Goal: Information Seeking & Learning: Learn about a topic

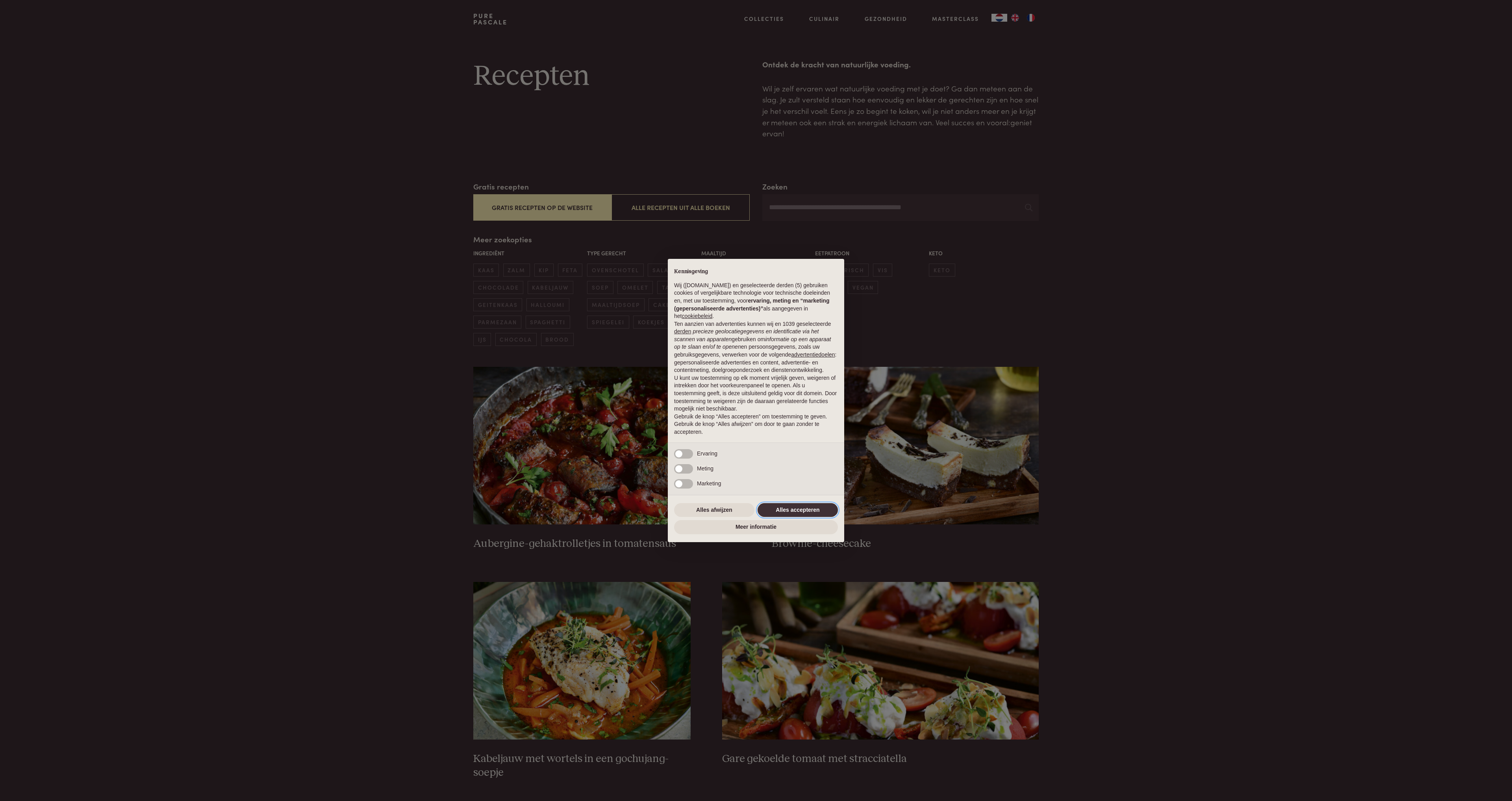
click at [799, 507] on button "Alles accepteren" at bounding box center [798, 510] width 80 height 14
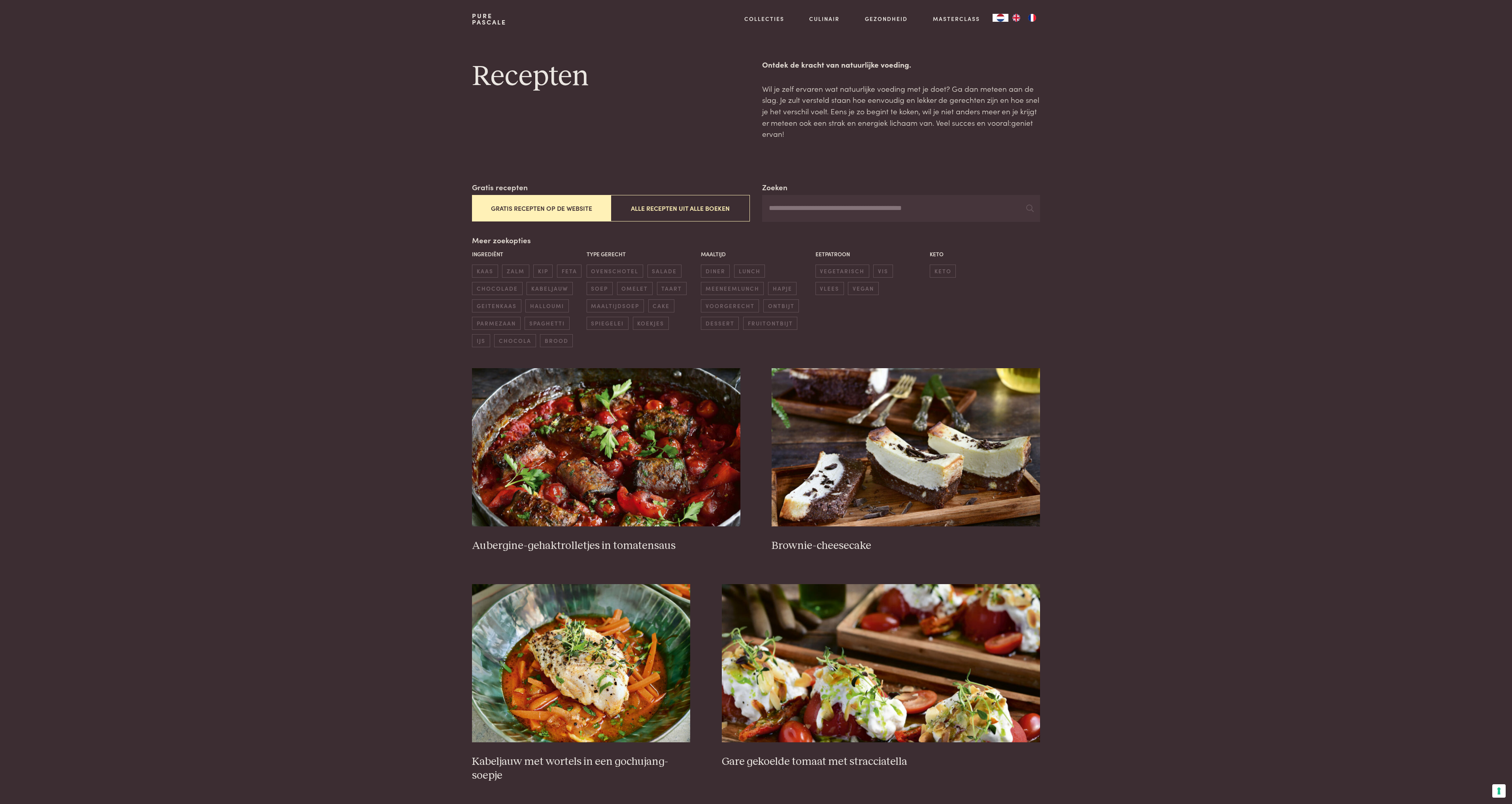
click at [552, 206] on button "Gratis recepten op de website" at bounding box center [541, 208] width 138 height 27
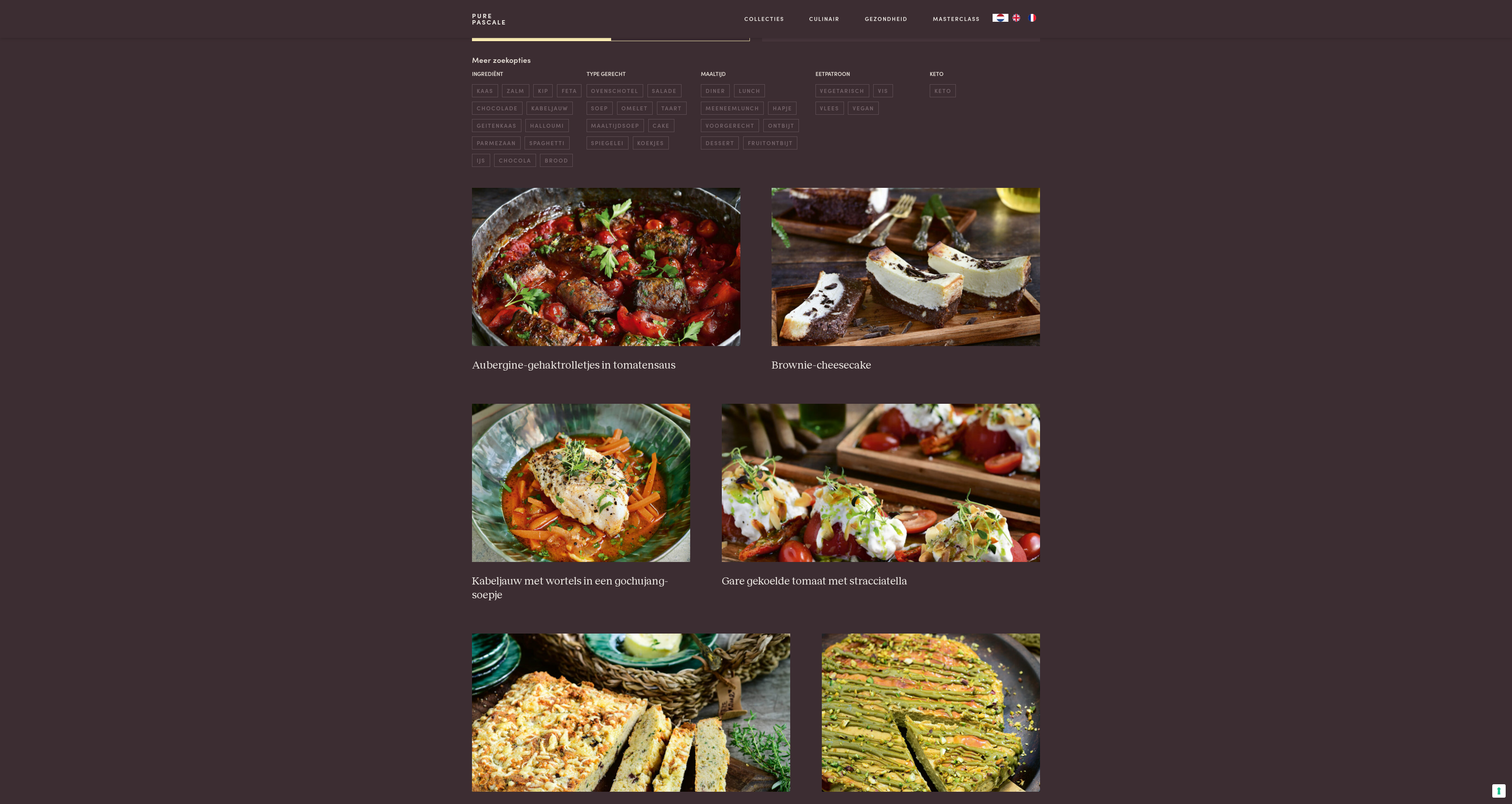
scroll to position [182, 0]
click at [537, 365] on h3 "Aubergine-gehaktrolletjes in tomatensaus" at bounding box center [606, 364] width 268 height 14
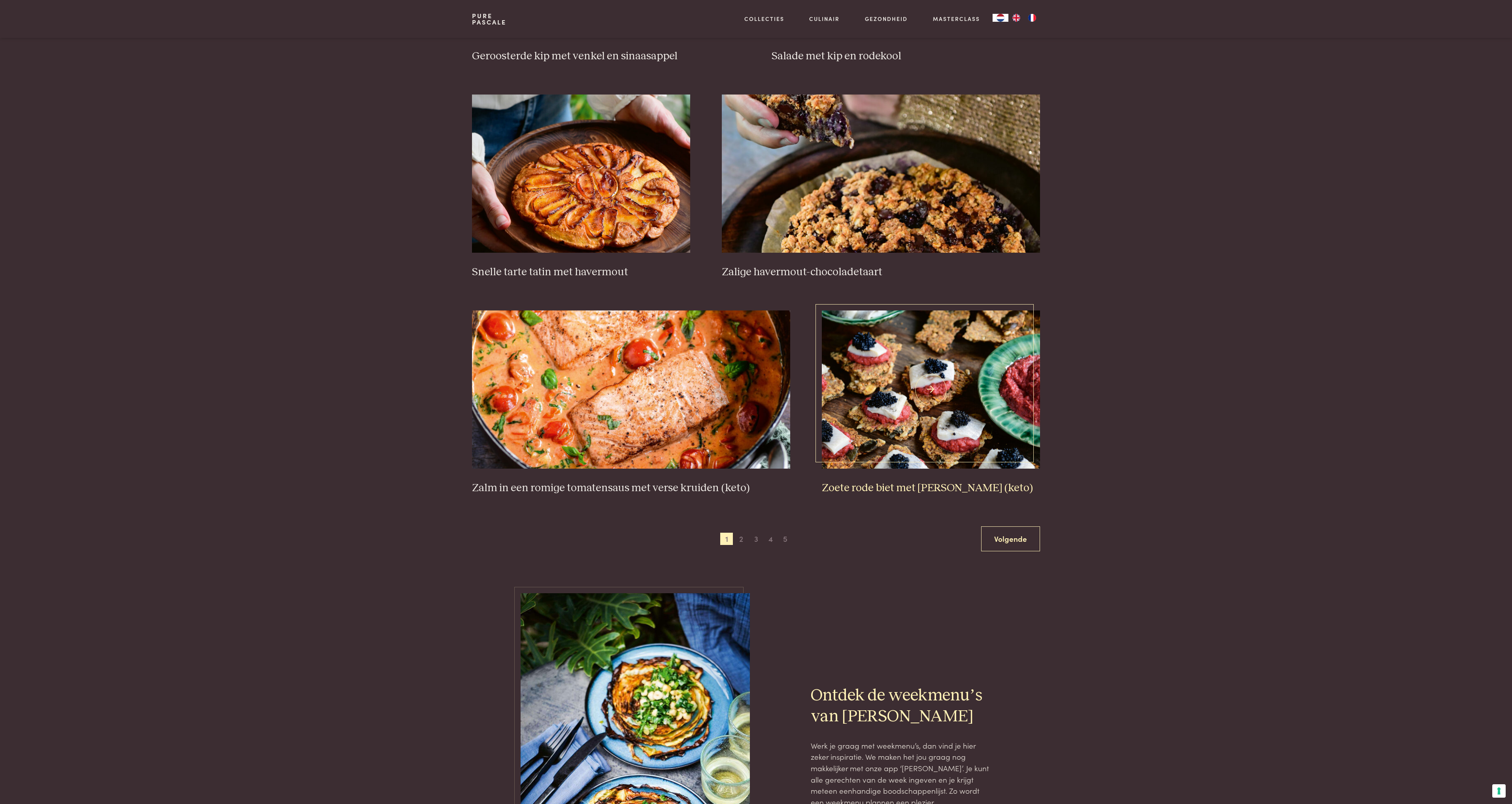
scroll to position [1170, 0]
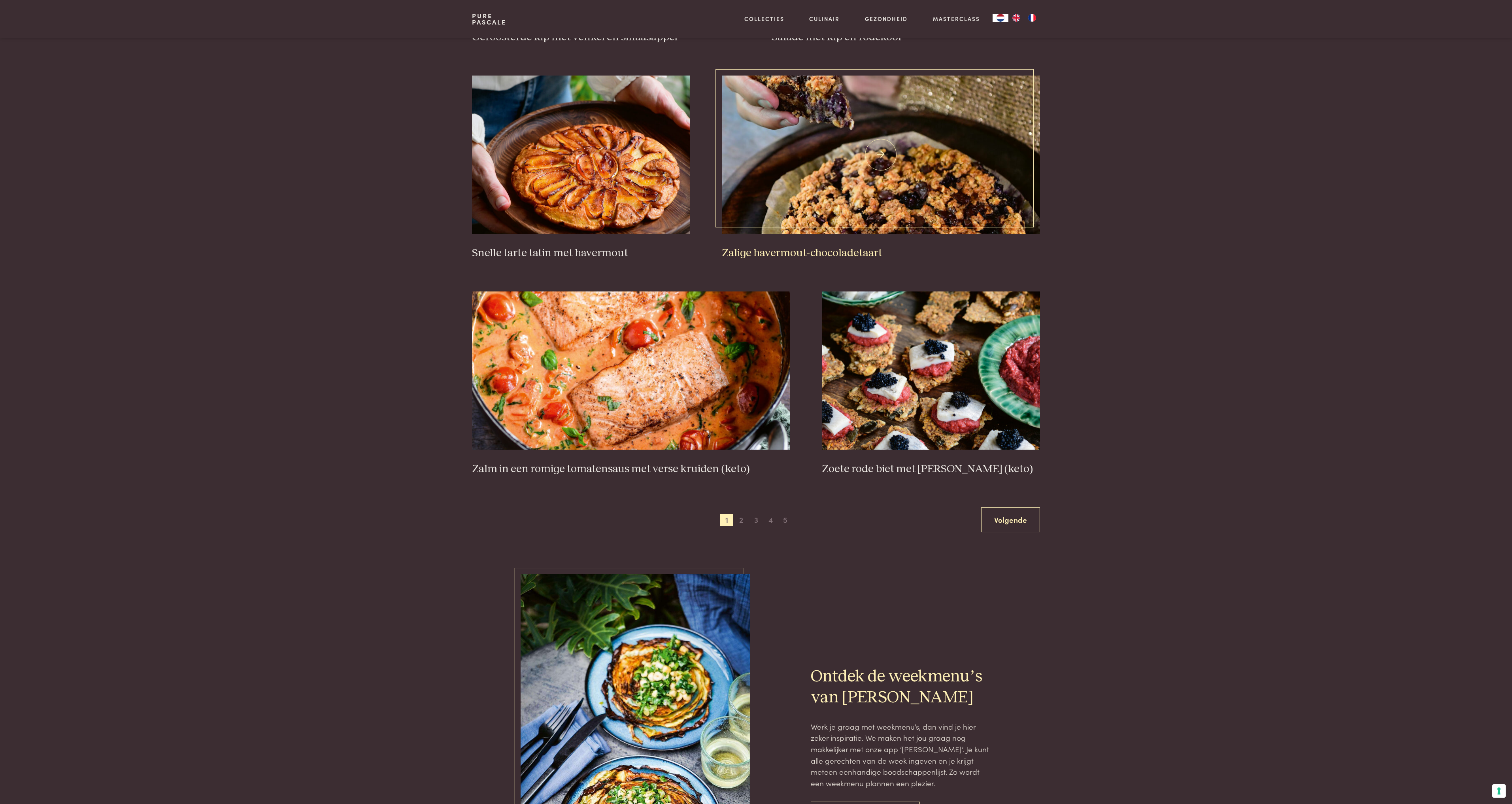
click at [816, 251] on h3 "Zalige havermout-chocoladetaart" at bounding box center [881, 253] width 318 height 14
click at [738, 518] on span "2" at bounding box center [741, 519] width 12 height 12
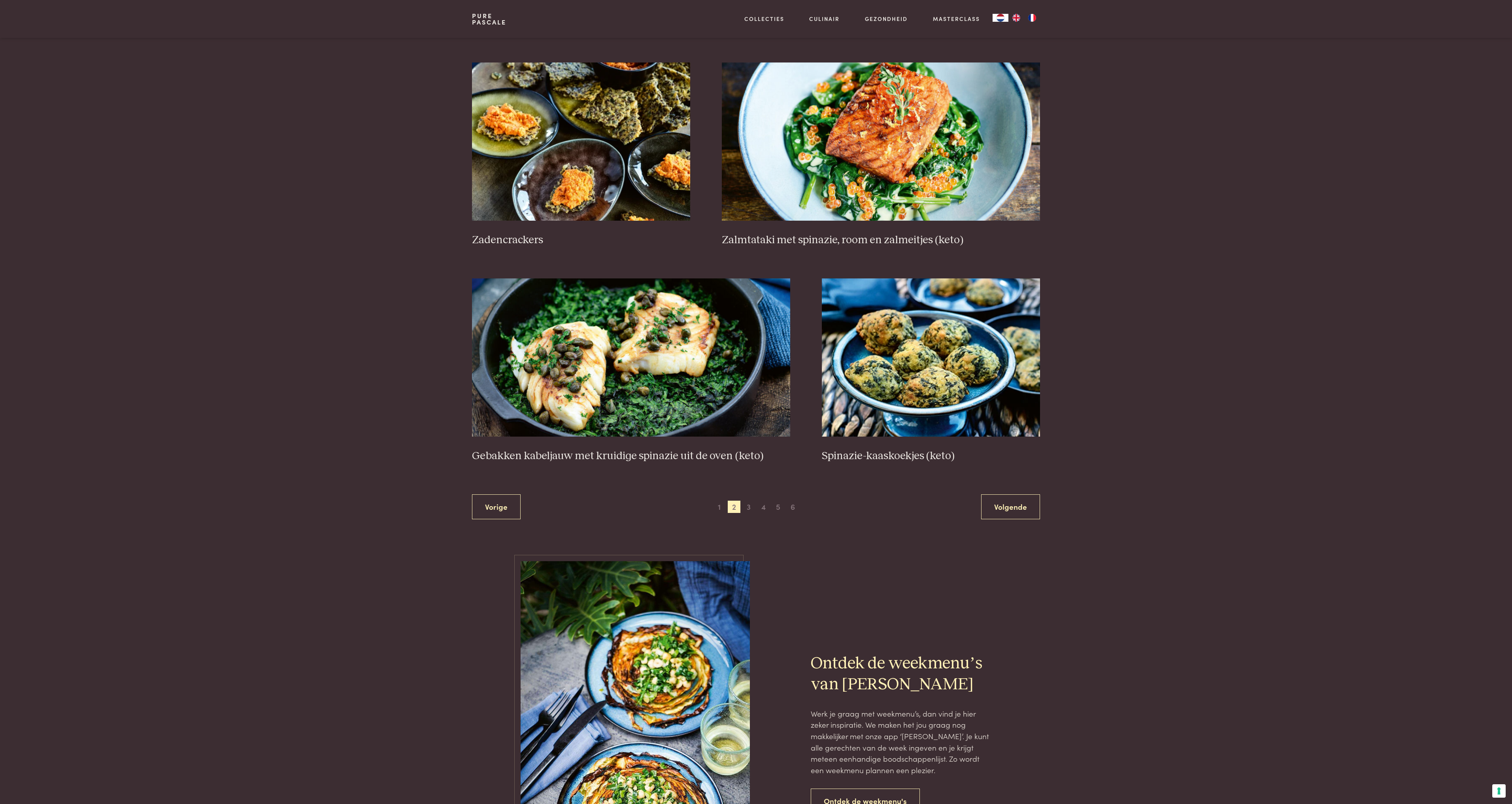
scroll to position [1249, 0]
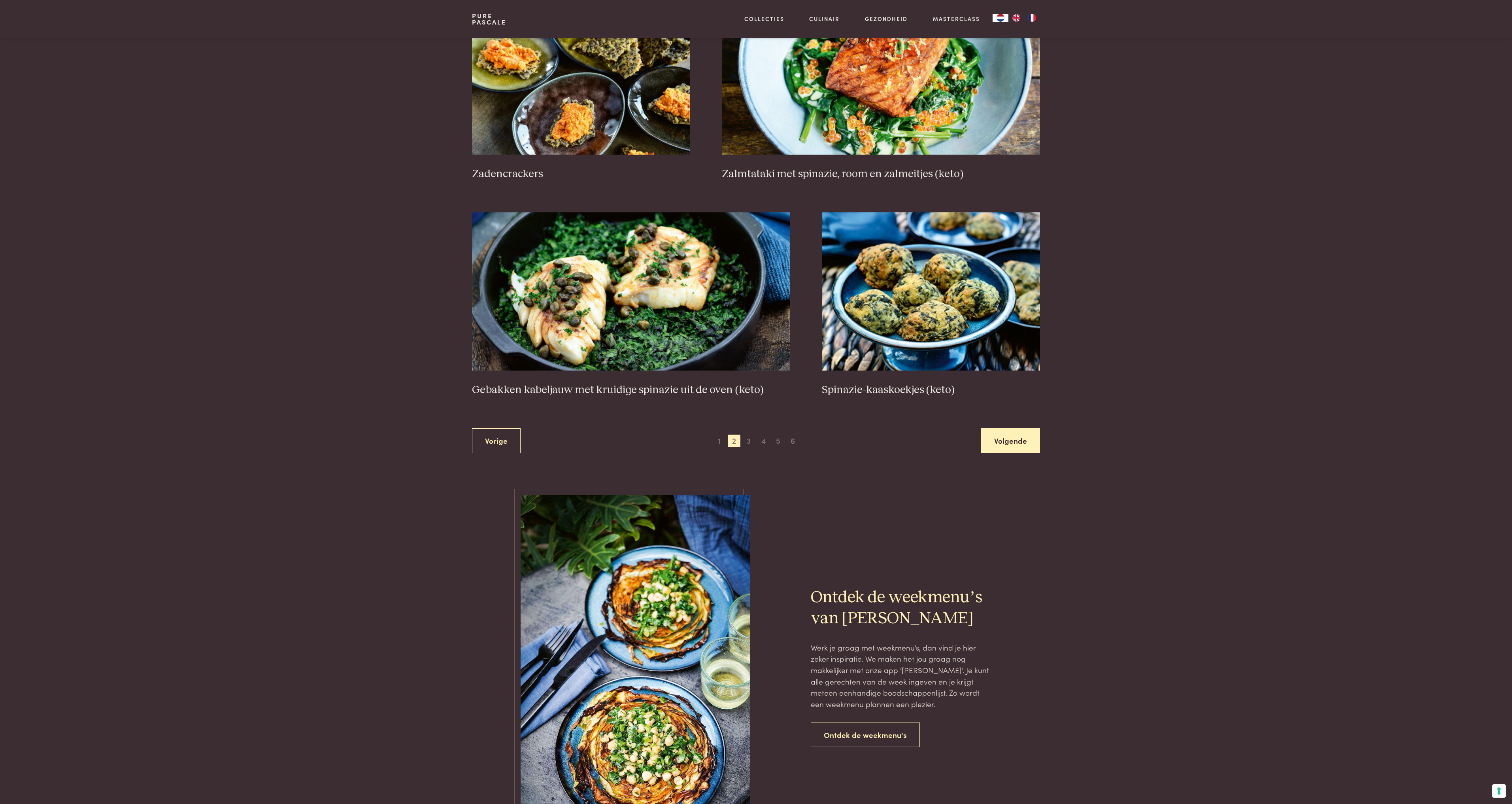
click at [1005, 444] on link "Volgende" at bounding box center [1011, 441] width 59 height 25
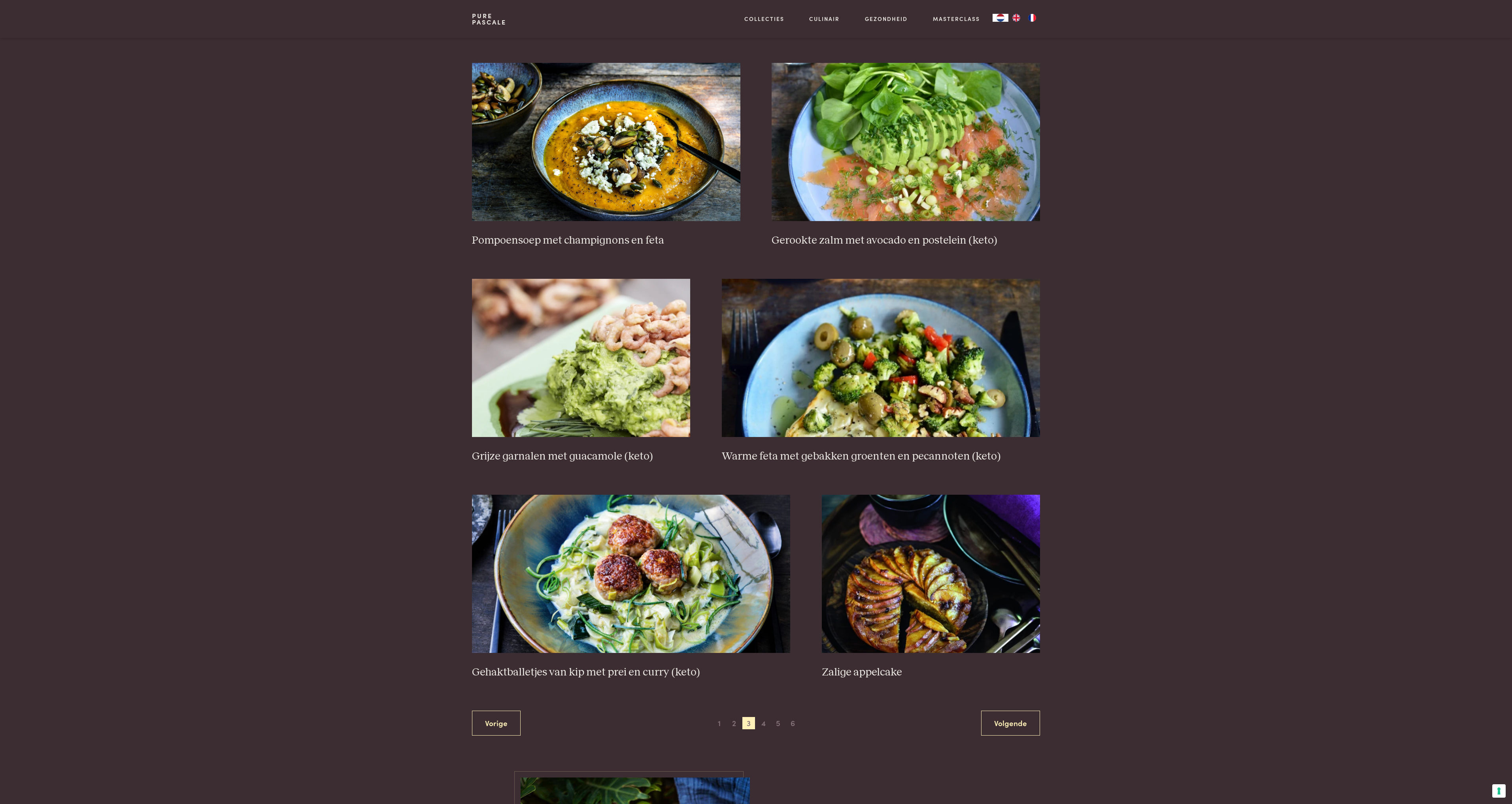
scroll to position [1131, 0]
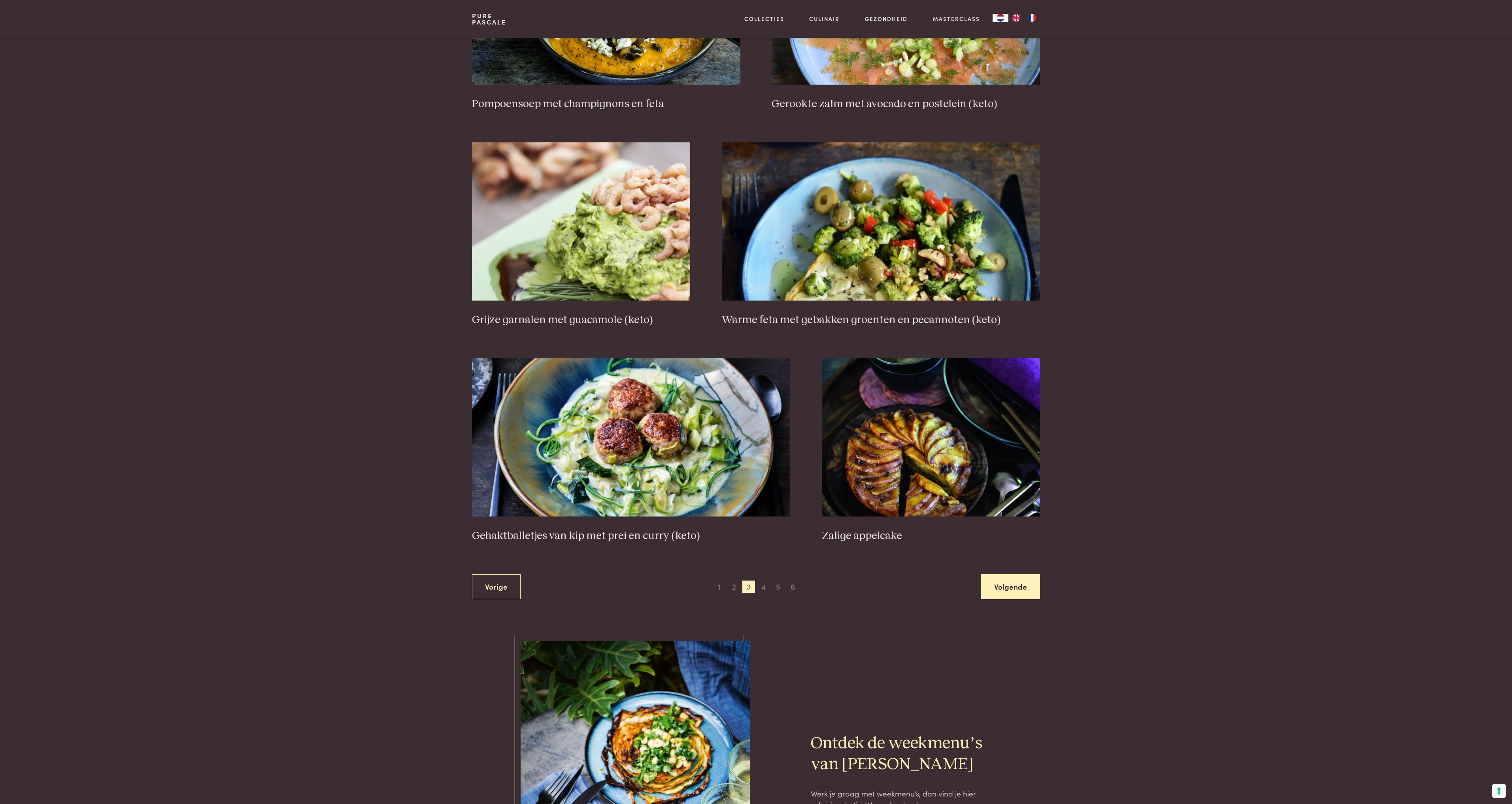
click at [1007, 585] on link "Volgende" at bounding box center [1011, 586] width 59 height 25
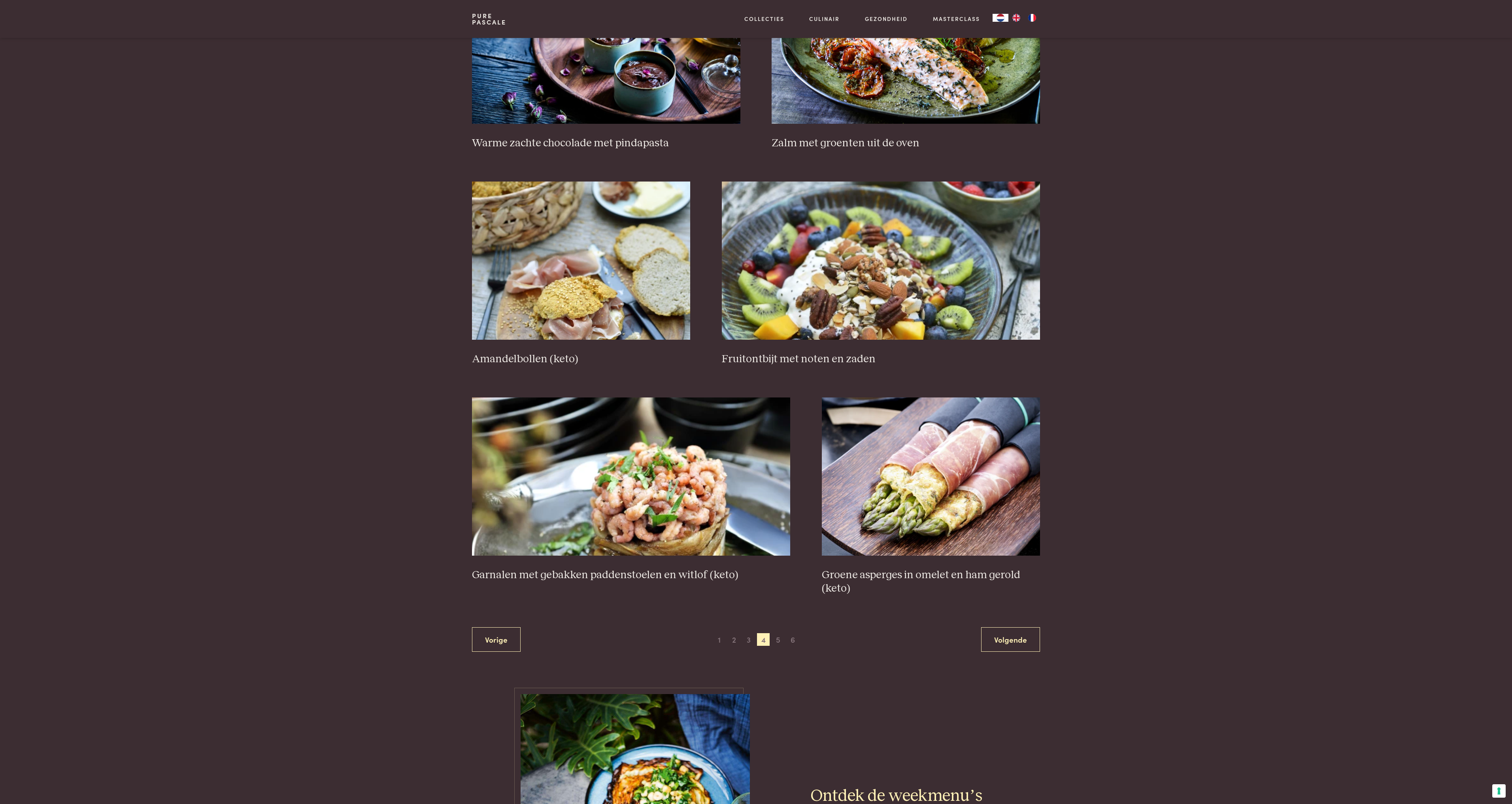
scroll to position [1091, 0]
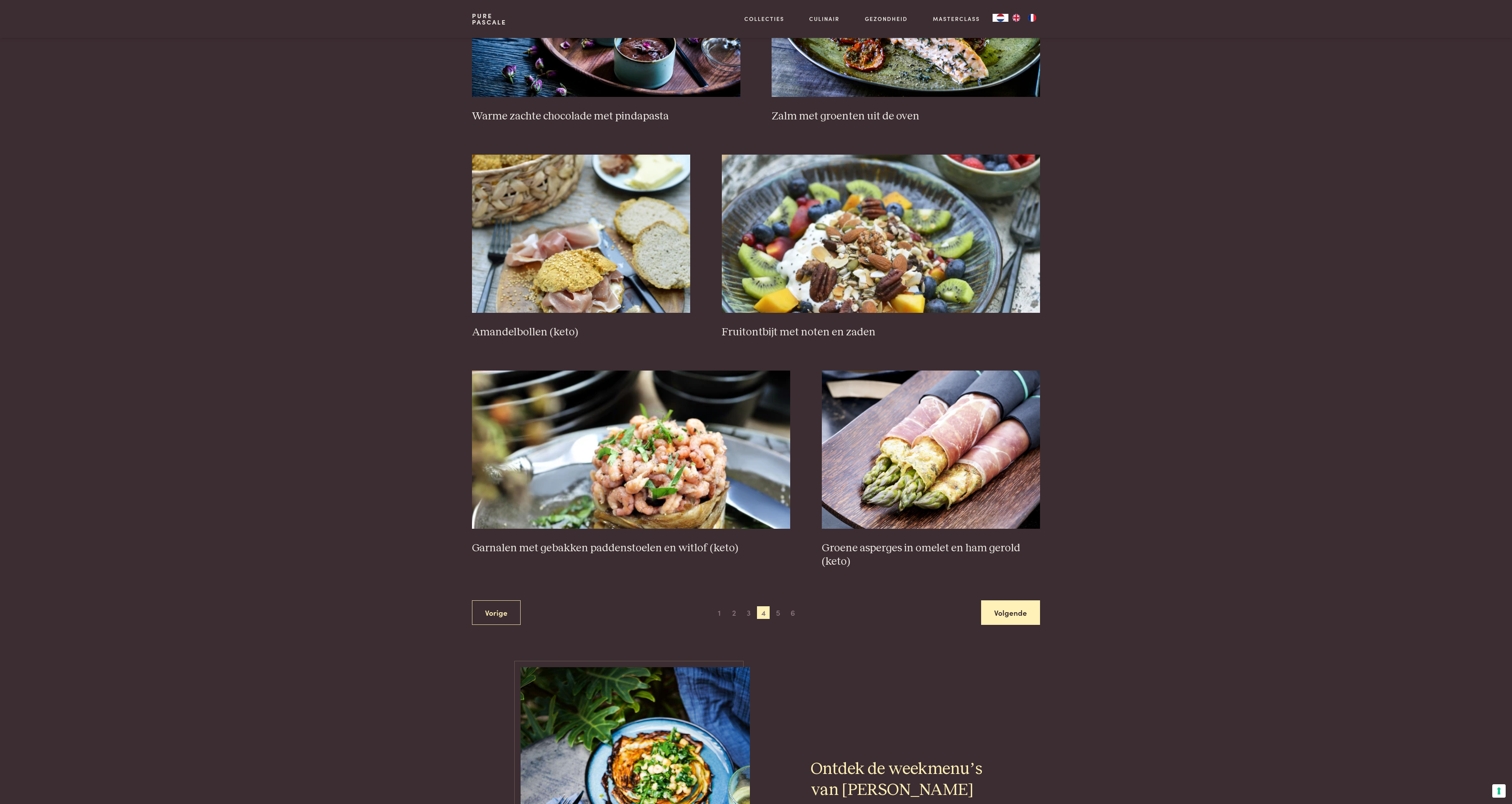
click at [1009, 614] on link "Volgende" at bounding box center [1011, 612] width 59 height 25
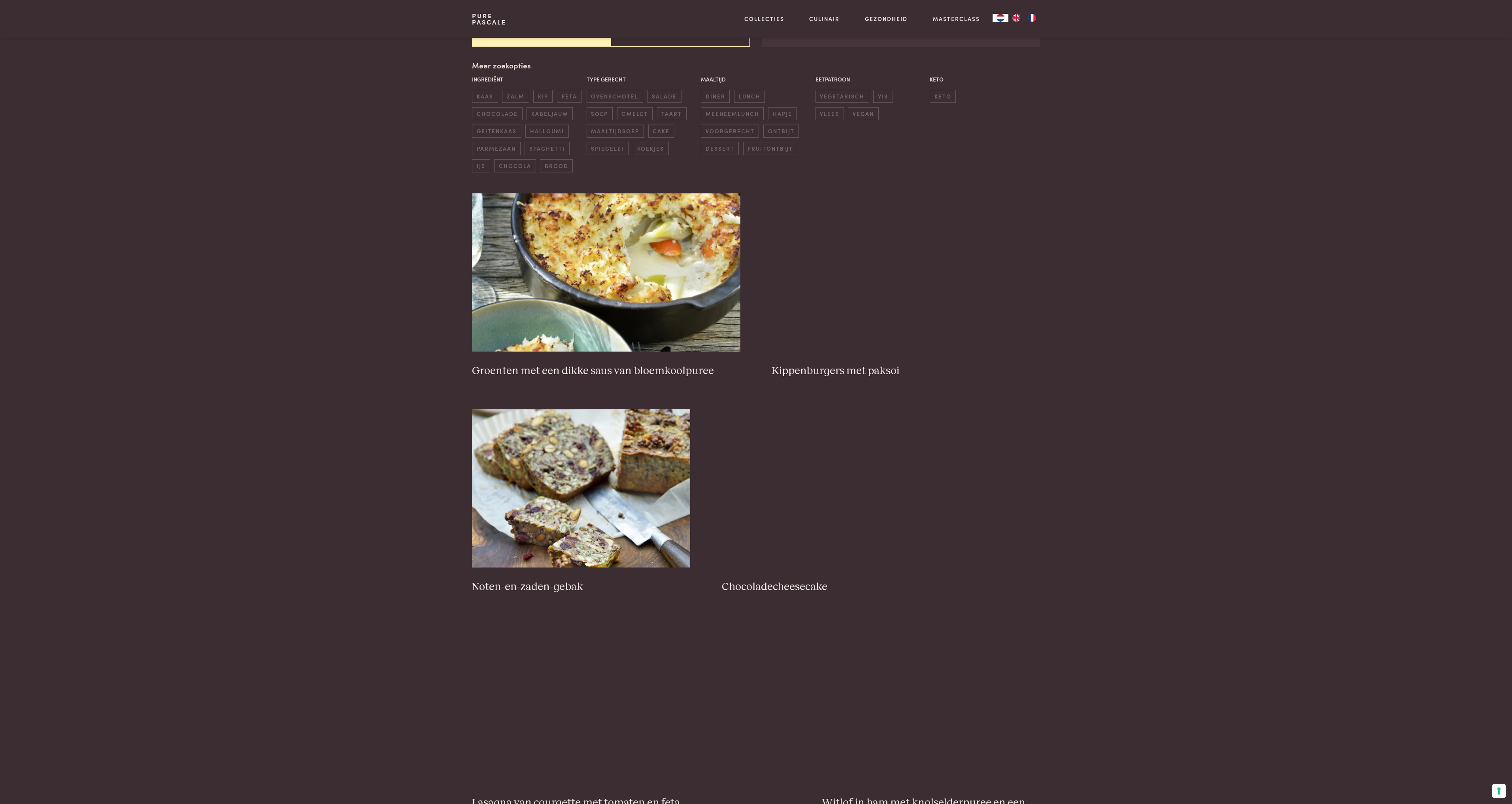
scroll to position [182, 0]
